Goal: Check status: Check status

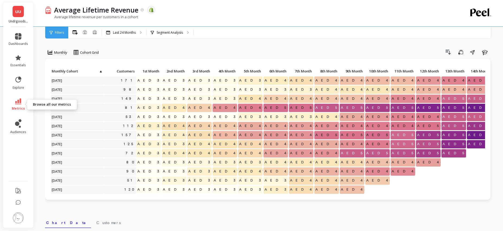
click at [20, 105] on link "metrics" at bounding box center [19, 104] width 20 height 12
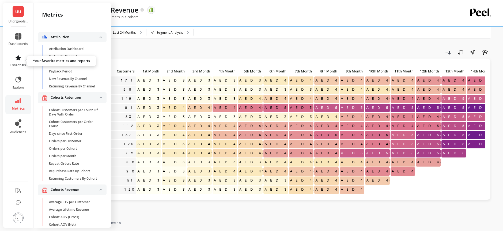
click at [18, 59] on icon at bounding box center [18, 57] width 5 height 5
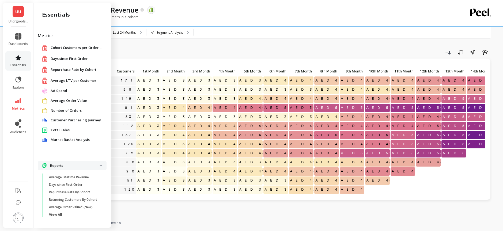
scroll to position [5, 0]
click at [62, 56] on span "Days since First Order" at bounding box center [69, 58] width 37 height 5
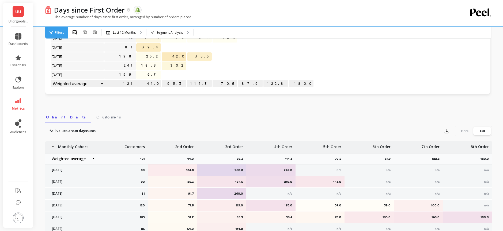
scroll to position [101, 0]
click at [96, 118] on span "Customers" at bounding box center [108, 117] width 24 height 5
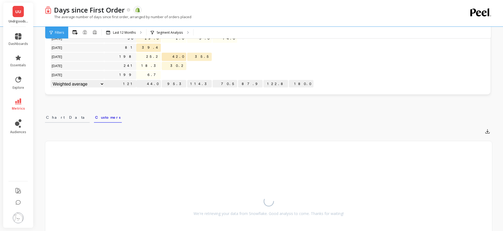
click at [58, 117] on span "Chart Data" at bounding box center [67, 117] width 43 height 5
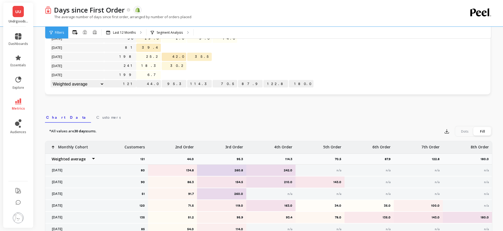
click at [104, 84] on select "Weighted average Weighted average excl. current month Sum [PERSON_NAME]" at bounding box center [78, 84] width 54 height 8
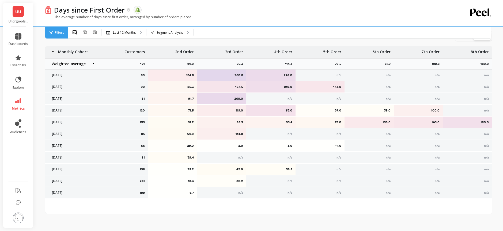
scroll to position [180, 0]
